Goal: Information Seeking & Learning: Find specific fact

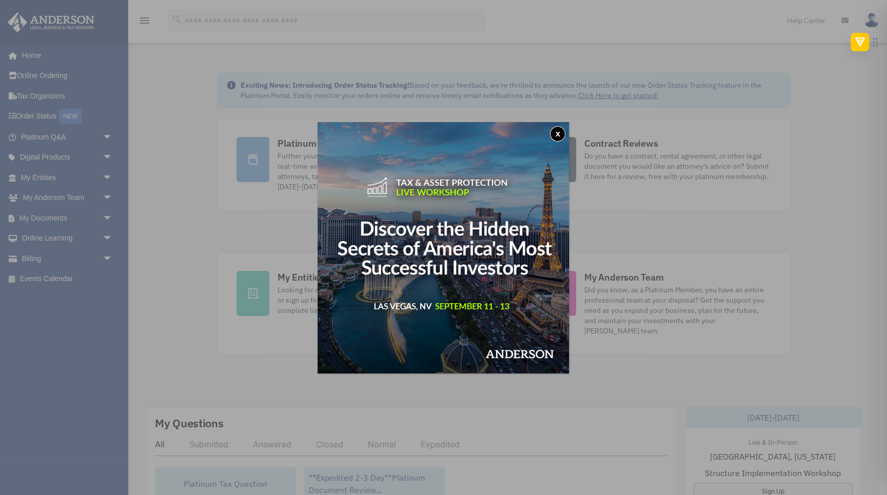
click at [557, 128] on button "x" at bounding box center [557, 133] width 15 height 15
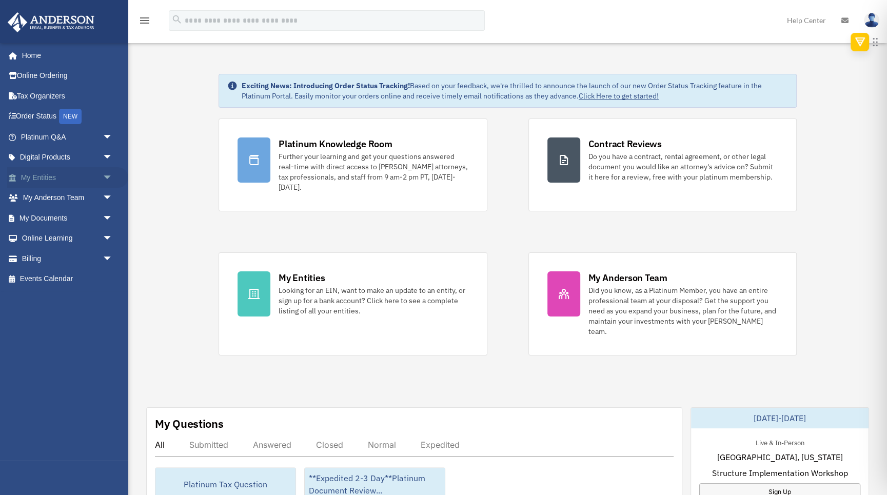
click at [61, 172] on link "My Entities arrow_drop_down" at bounding box center [67, 177] width 121 height 21
click at [109, 177] on span "arrow_drop_down" at bounding box center [113, 177] width 21 height 21
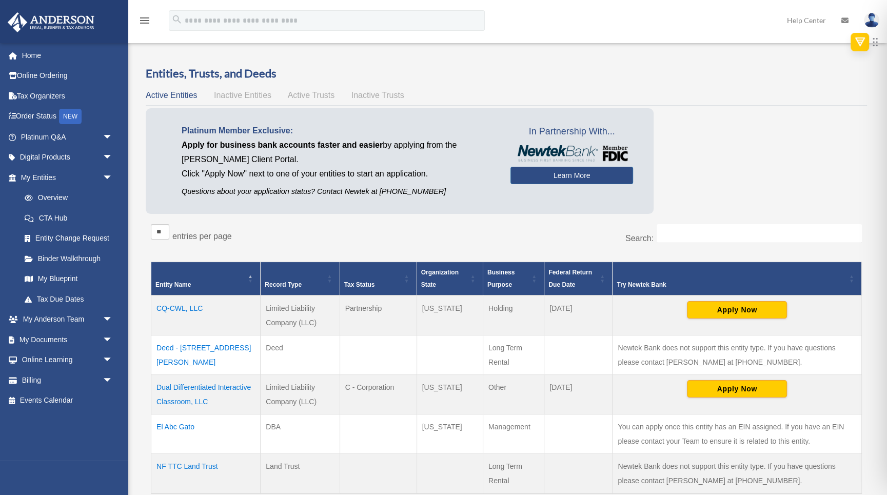
click at [222, 382] on td "Dual Differentiated Interactive Classroom, LLC" at bounding box center [205, 394] width 109 height 39
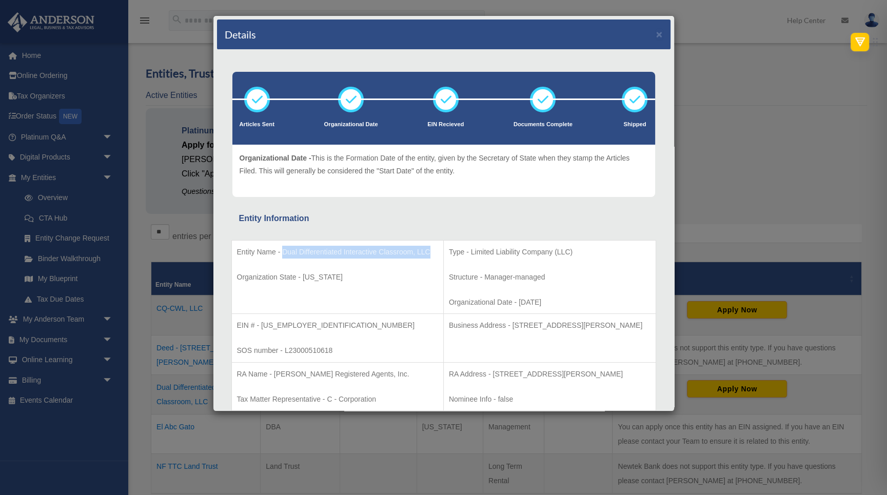
drag, startPoint x: 282, startPoint y: 250, endPoint x: 286, endPoint y: 259, distance: 9.2
click at [284, 259] on p "Entity Name - Dual Differentiated Interactive Classroom, LLC" at bounding box center [337, 252] width 201 height 13
copy p "Dual Differentiated Interactive Classroom, LLC"
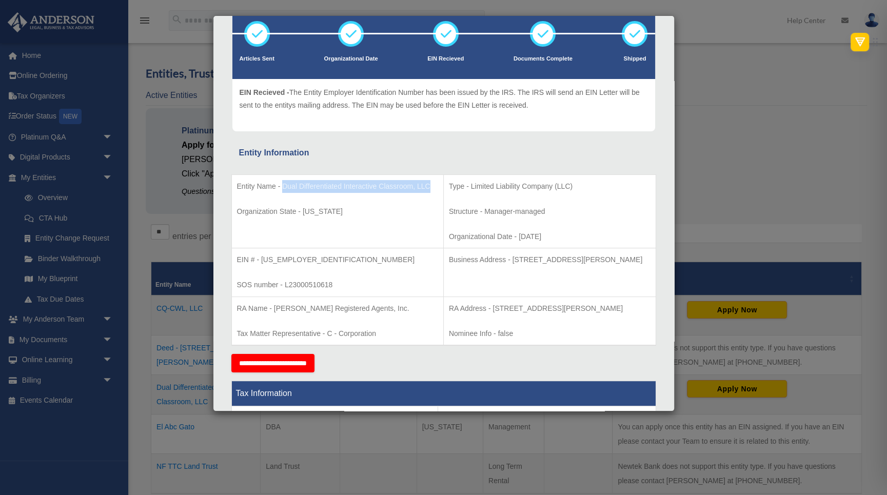
scroll to position [77, 0]
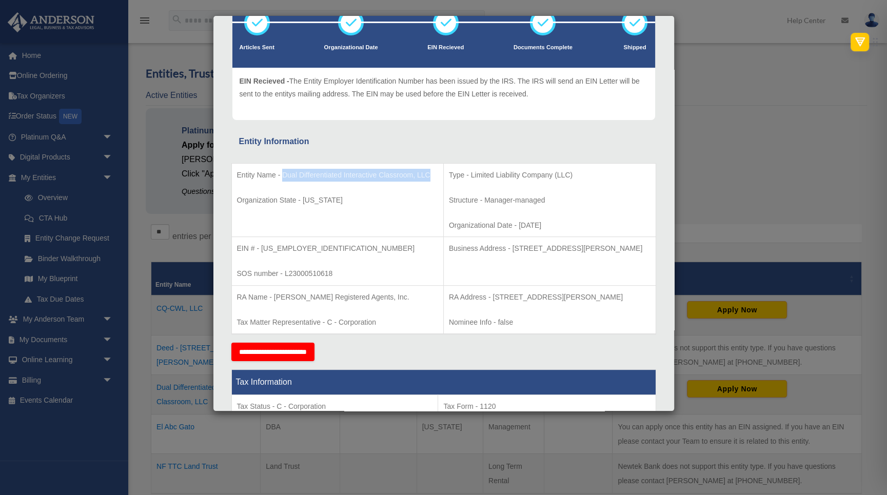
drag, startPoint x: 498, startPoint y: 249, endPoint x: 499, endPoint y: 257, distance: 8.7
click at [497, 255] on p "Business Address - [STREET_ADDRESS][PERSON_NAME]" at bounding box center [550, 248] width 202 height 13
copy p "[STREET_ADDRESS][PERSON_NAME]"
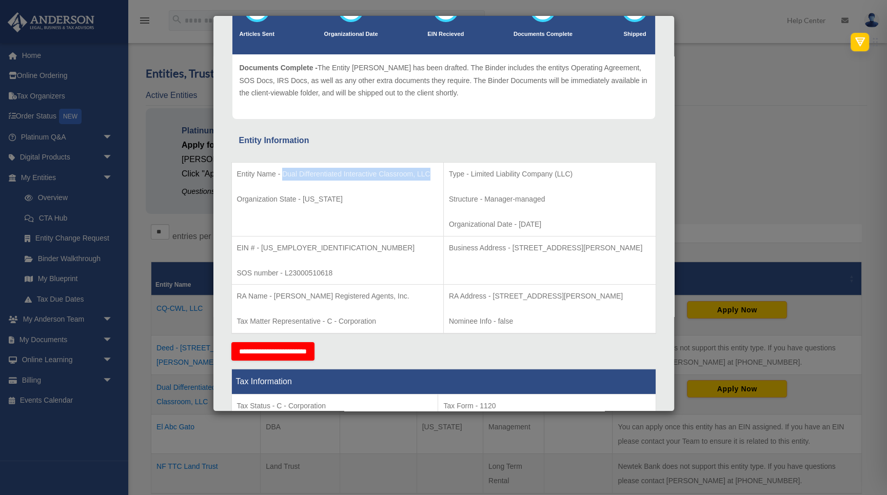
scroll to position [0, 0]
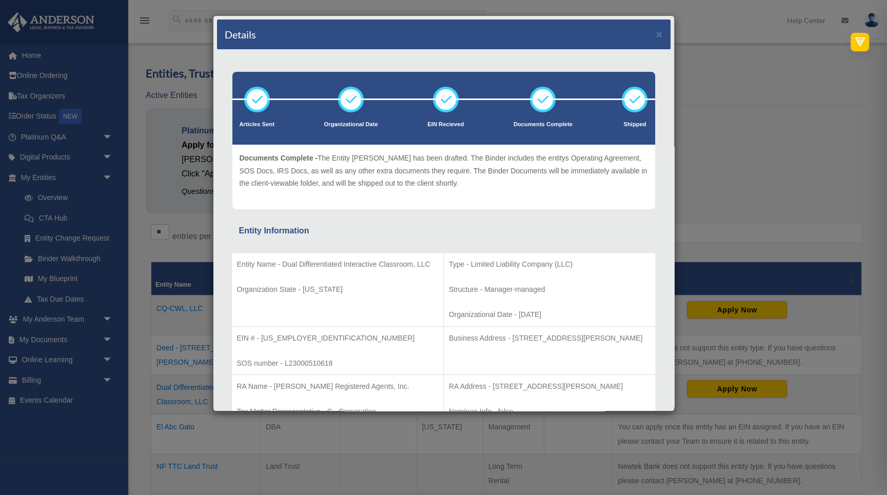
click at [720, 75] on div "Details × Articles Sent Organizational Date" at bounding box center [443, 247] width 887 height 495
